Goal: Information Seeking & Learning: Check status

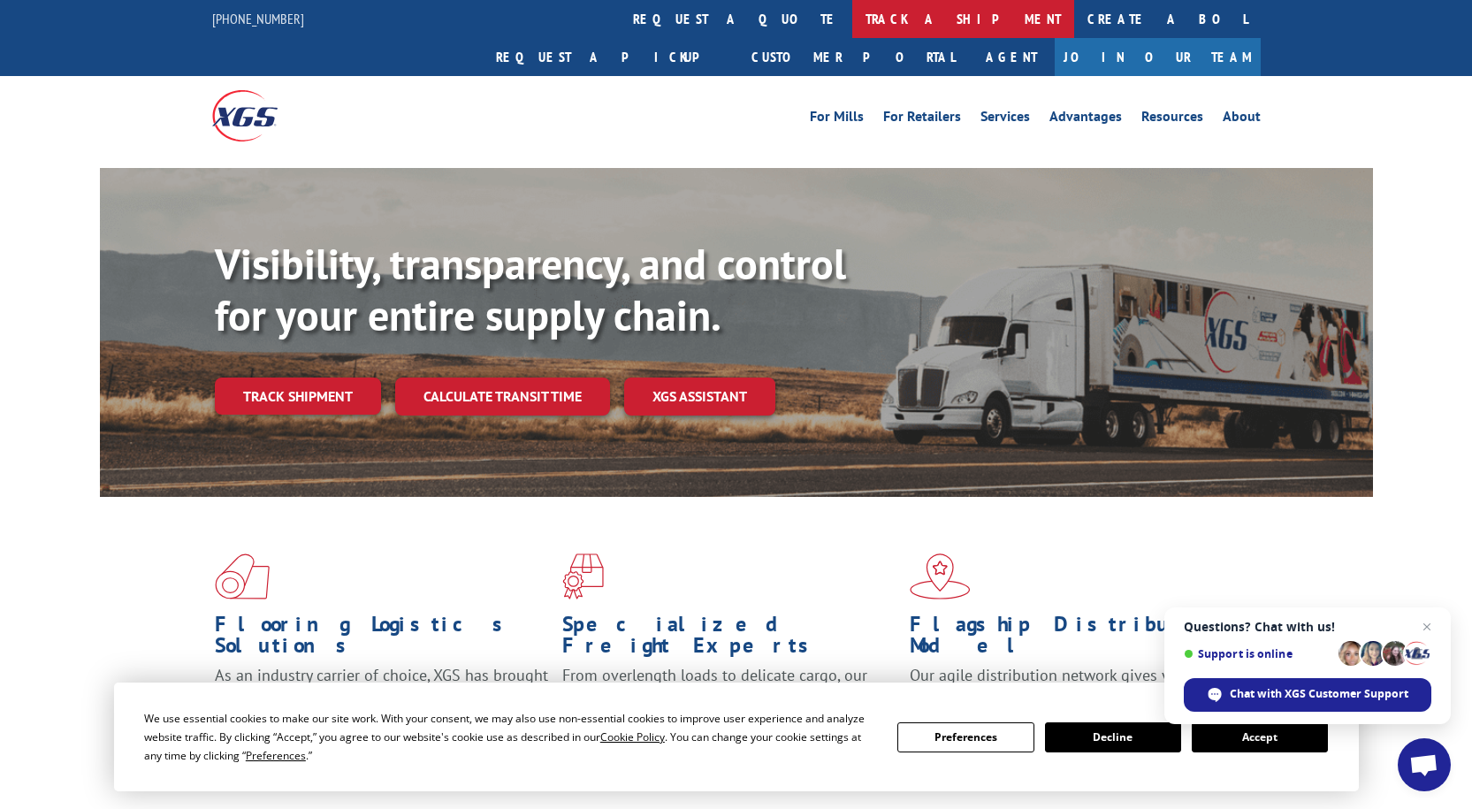
click at [852, 10] on link "track a shipment" at bounding box center [963, 19] width 222 height 38
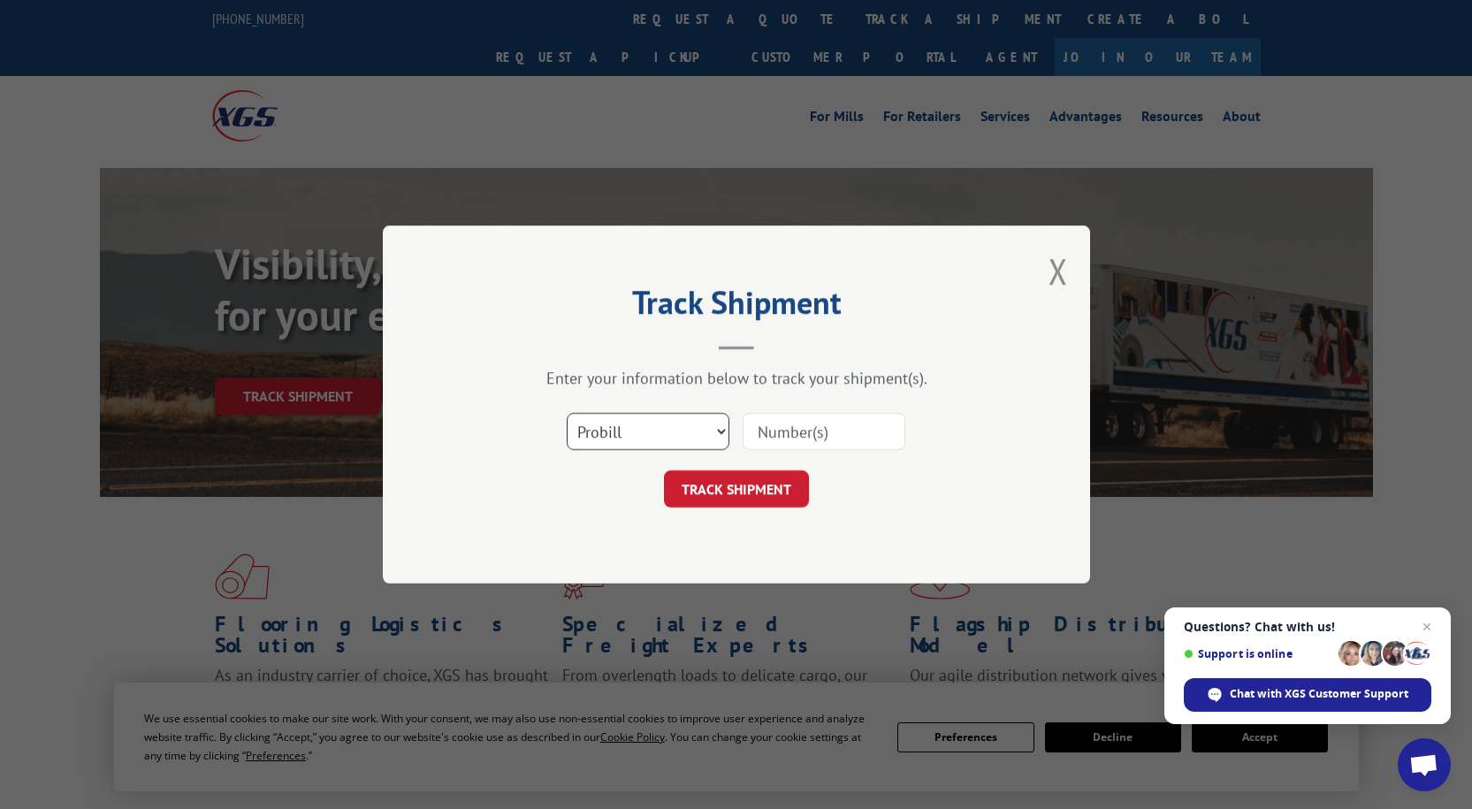
click at [711, 444] on select "Select category... Probill BOL PO" at bounding box center [648, 431] width 163 height 37
click at [812, 431] on input at bounding box center [824, 431] width 163 height 37
type input "17691863"
click button "TRACK SHIPMENT" at bounding box center [736, 488] width 145 height 37
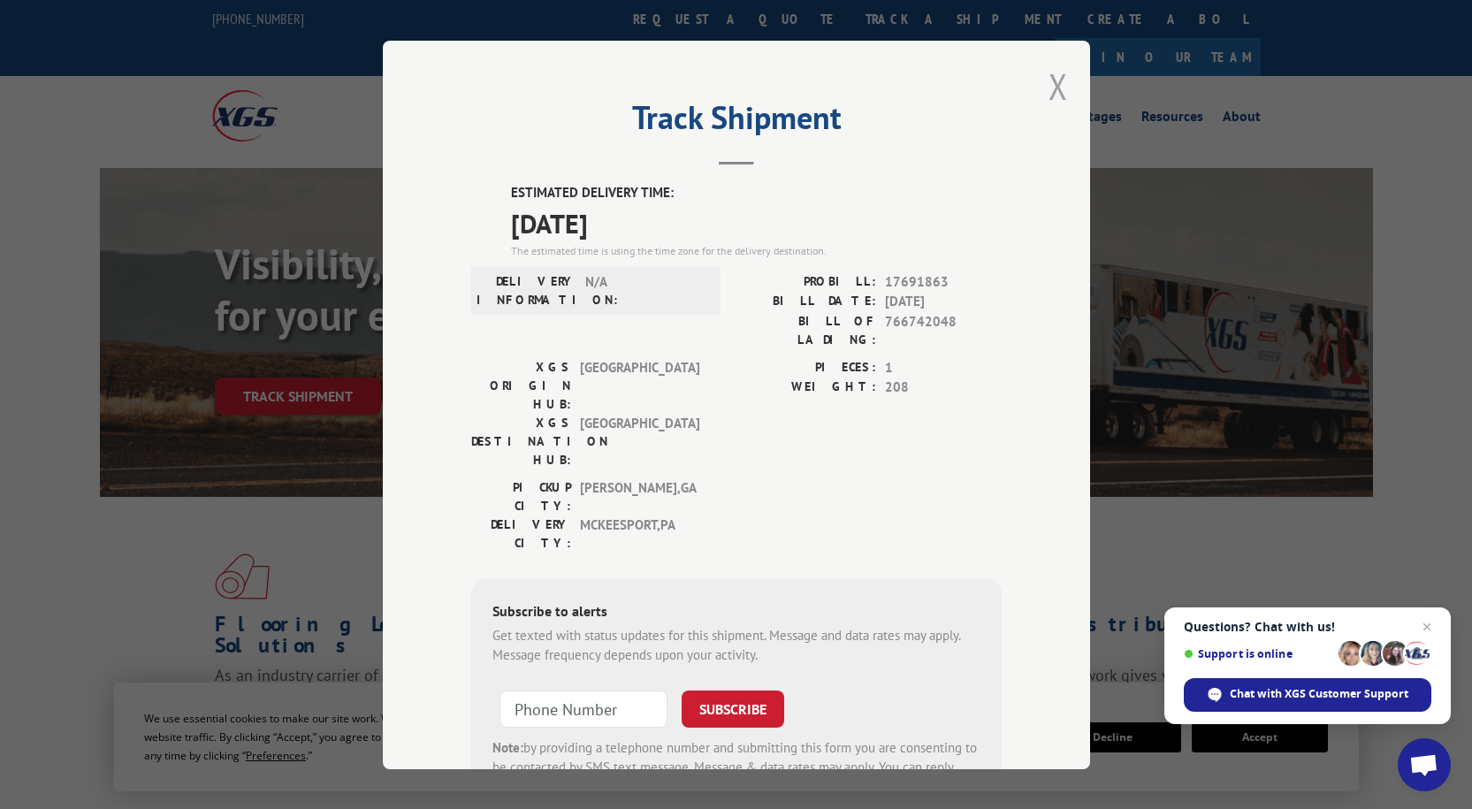
click at [1057, 80] on button "Close modal" at bounding box center [1058, 86] width 19 height 47
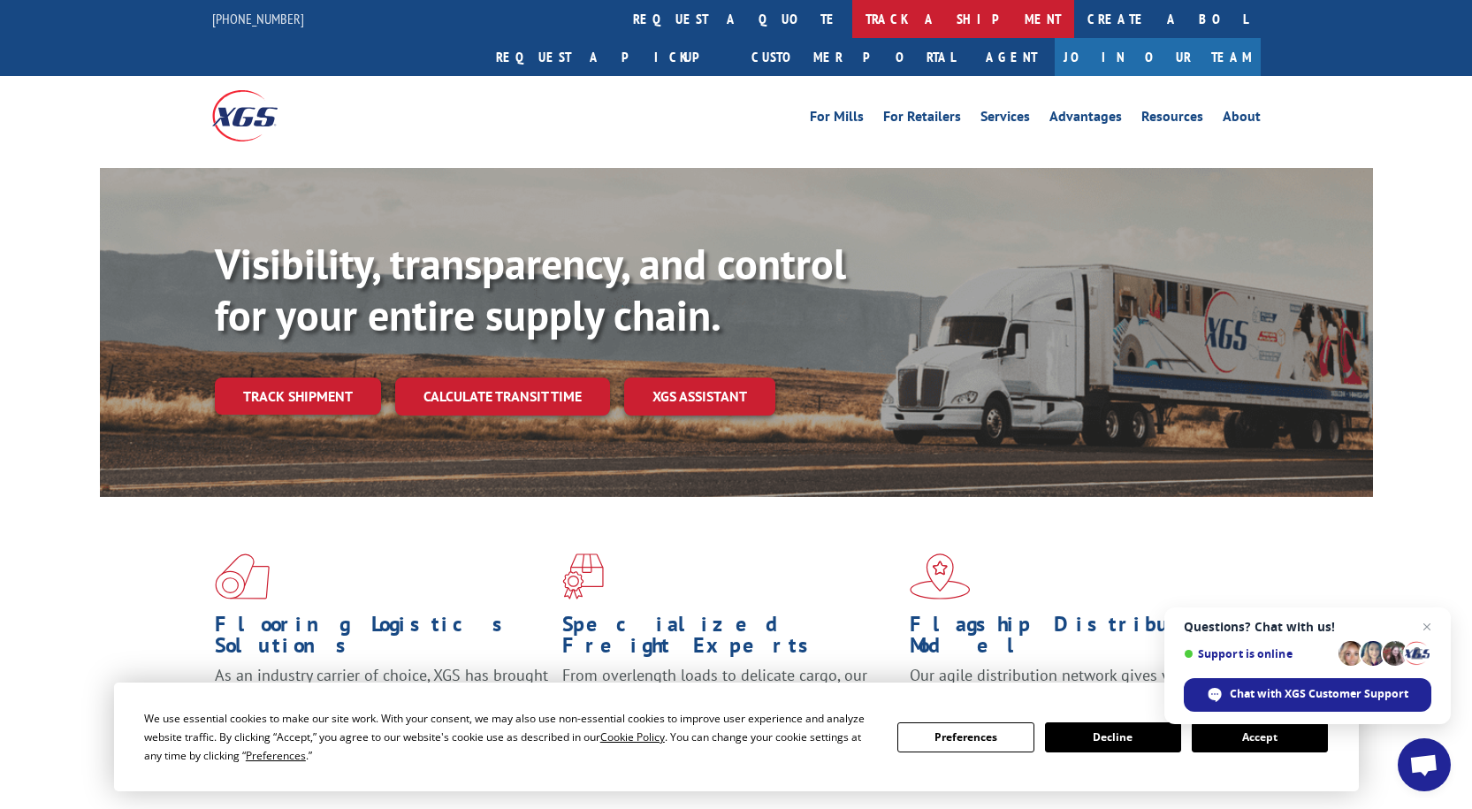
click at [852, 19] on link "track a shipment" at bounding box center [963, 19] width 222 height 38
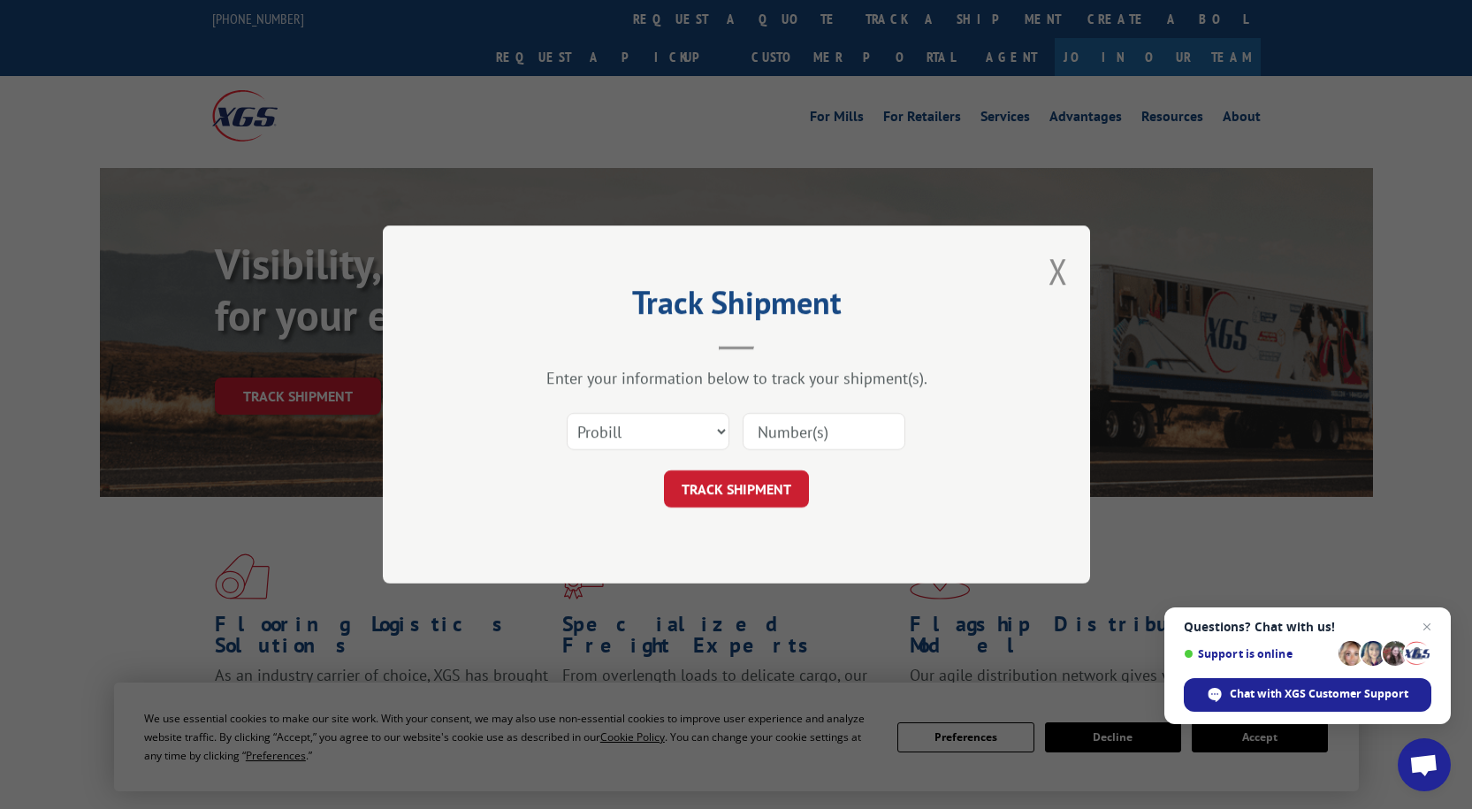
click at [808, 451] on div at bounding box center [824, 431] width 163 height 41
click at [818, 422] on input at bounding box center [824, 431] width 163 height 37
type input "17689856"
click button "TRACK SHIPMENT" at bounding box center [736, 488] width 145 height 37
